Goal: Communication & Community: Connect with others

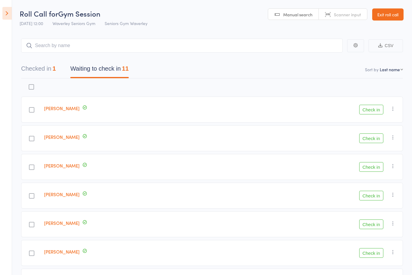
click at [10, 14] on icon at bounding box center [6, 13] width 9 height 13
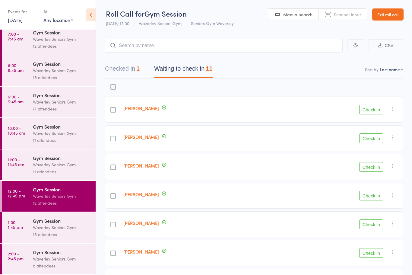
scroll to position [11, 0]
click at [48, 258] on div "Waverley Seniors Gym" at bounding box center [62, 258] width 58 height 7
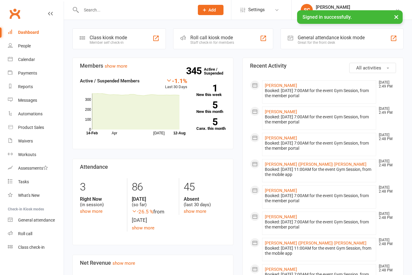
click at [148, 12] on input "text" at bounding box center [134, 10] width 111 height 8
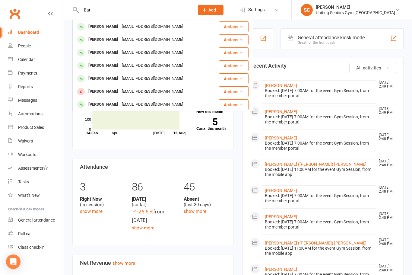
type input "Bar"
click at [111, 53] on div "[PERSON_NAME]" at bounding box center [103, 52] width 33 height 9
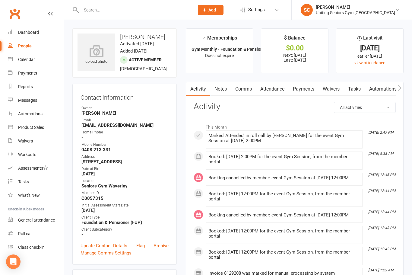
click at [401, 91] on button "button" at bounding box center [400, 89] width 8 height 14
click at [393, 89] on link "Mobile App" at bounding box center [400, 89] width 33 height 14
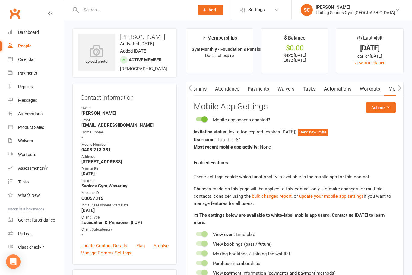
click at [327, 134] on button "Send new invite" at bounding box center [313, 132] width 30 height 7
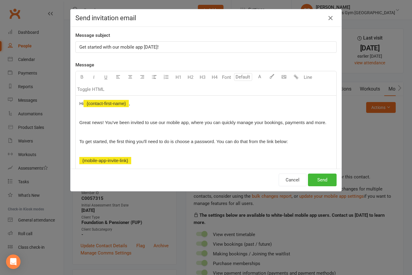
click at [332, 20] on icon "button" at bounding box center [330, 17] width 7 height 7
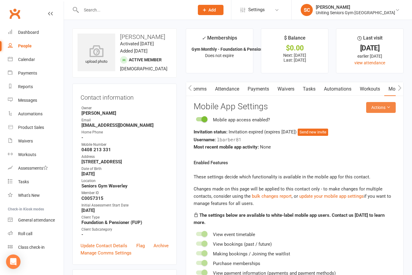
click at [382, 104] on button "Actions" at bounding box center [381, 107] width 30 height 11
click at [373, 134] on link "Send invitation SMS" at bounding box center [366, 132] width 60 height 12
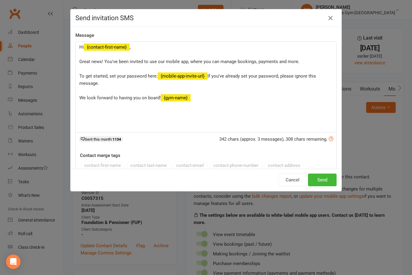
click at [329, 179] on button "Send" at bounding box center [322, 179] width 29 height 13
